Goal: Find specific page/section: Find specific page/section

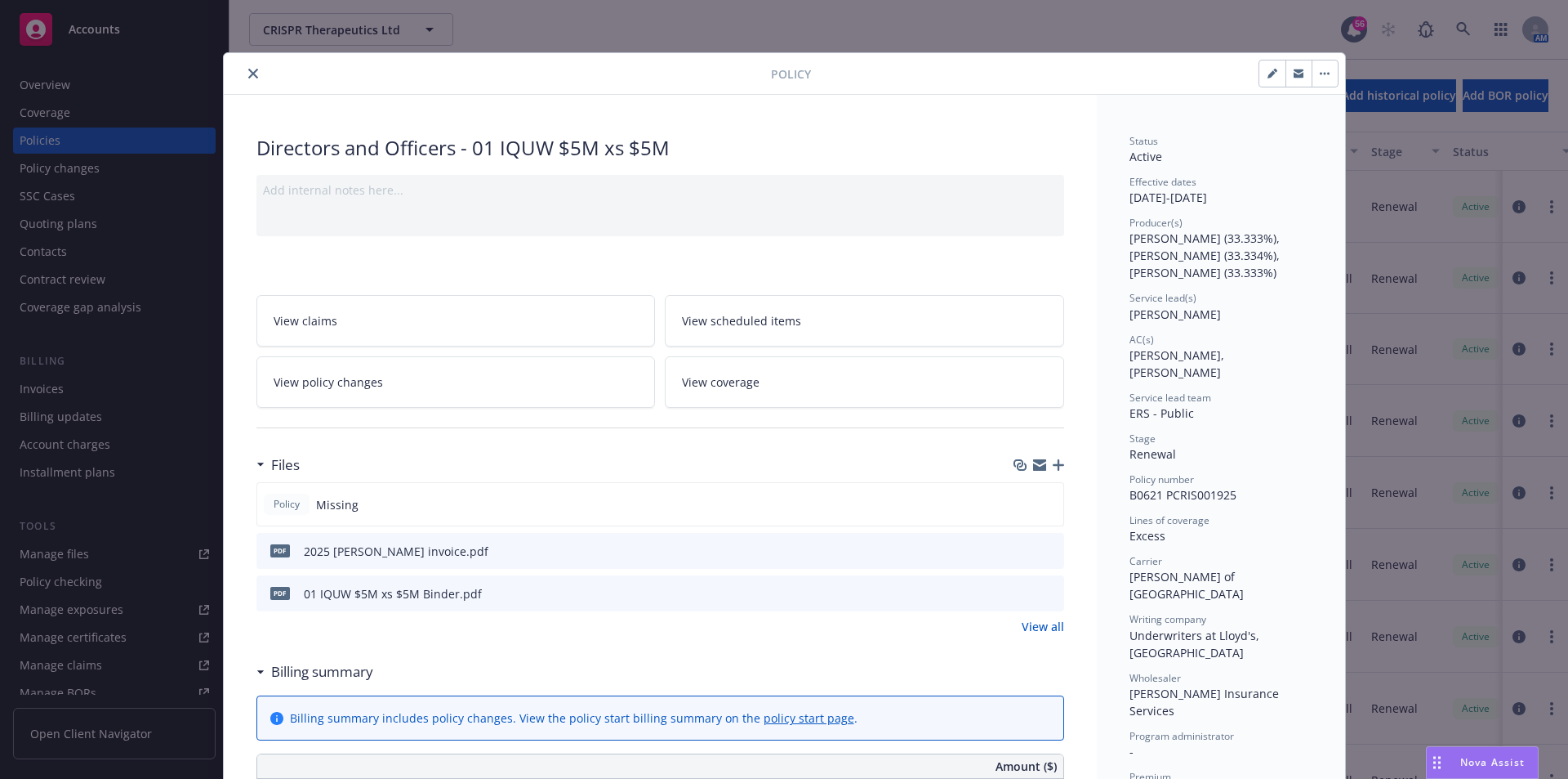
scroll to position [49, 0]
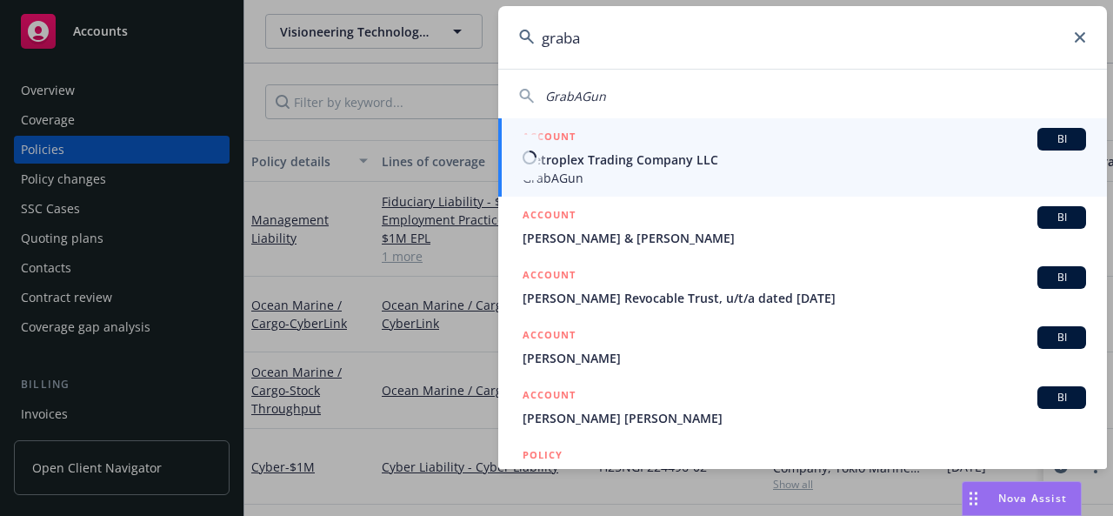
type input "graba"
click at [729, 147] on div "ACCOUNT BI" at bounding box center [803, 139] width 563 height 23
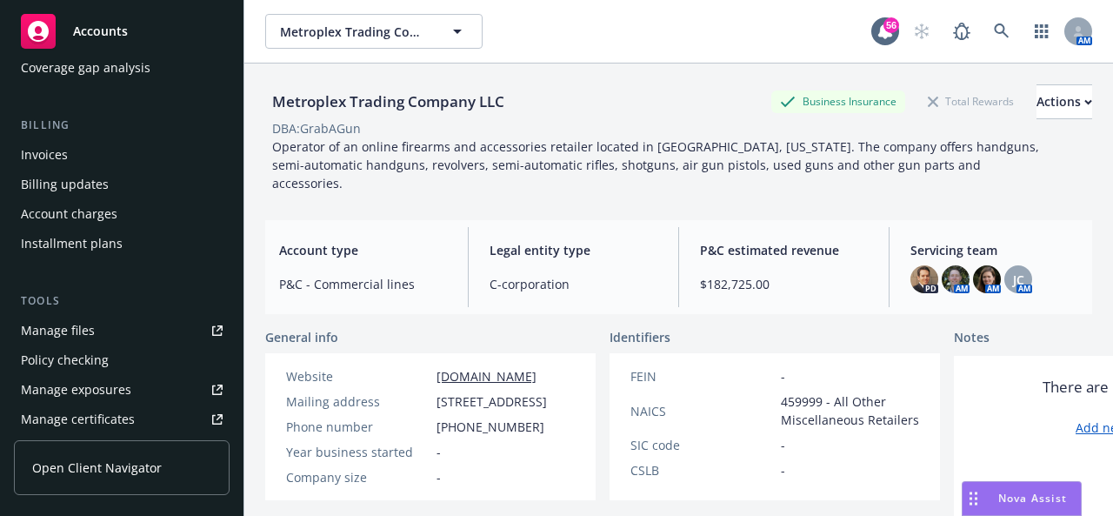
scroll to position [261, 0]
click at [39, 152] on div "Invoices" at bounding box center [44, 153] width 47 height 28
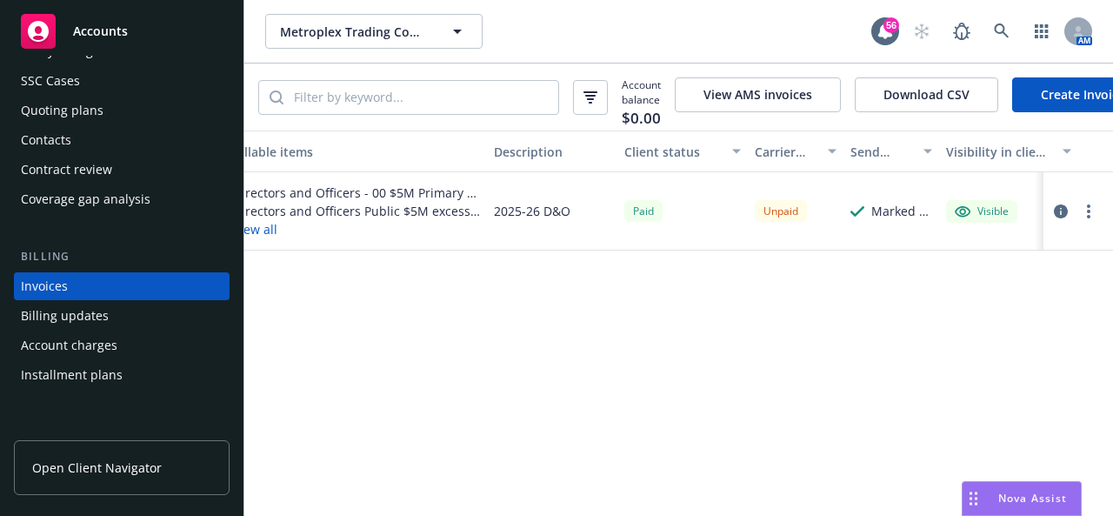
scroll to position [0, 426]
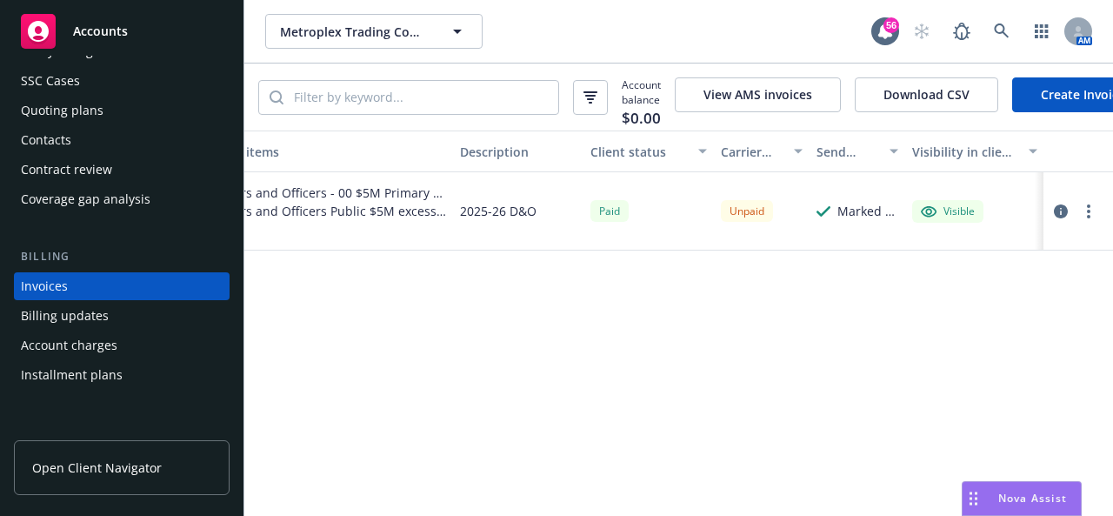
click at [1064, 218] on icon "button" at bounding box center [1061, 211] width 14 height 14
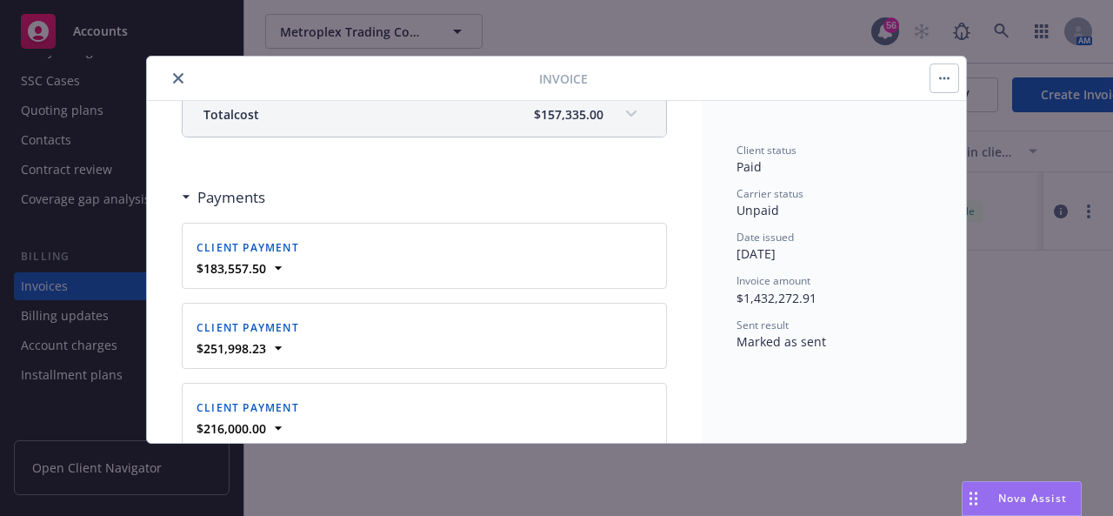
scroll to position [2254, 0]
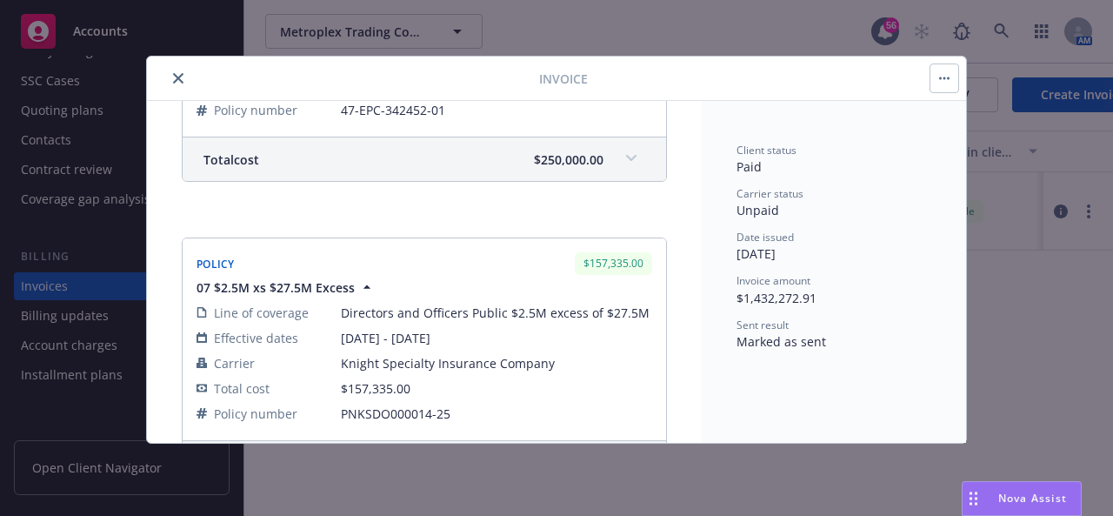
click at [175, 82] on icon "close" at bounding box center [178, 78] width 10 height 10
